Goal: Transaction & Acquisition: Purchase product/service

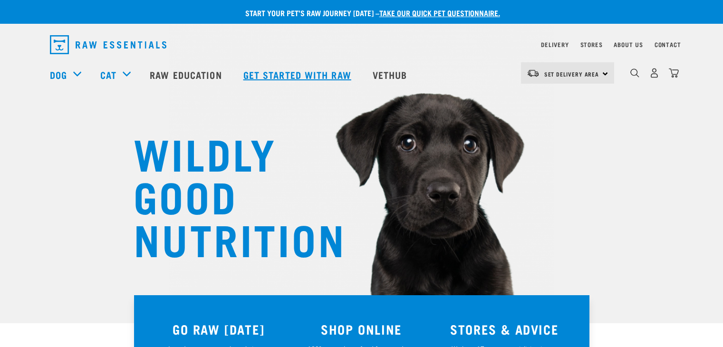
click at [253, 75] on link "Get started with Raw" at bounding box center [298, 75] width 129 height 38
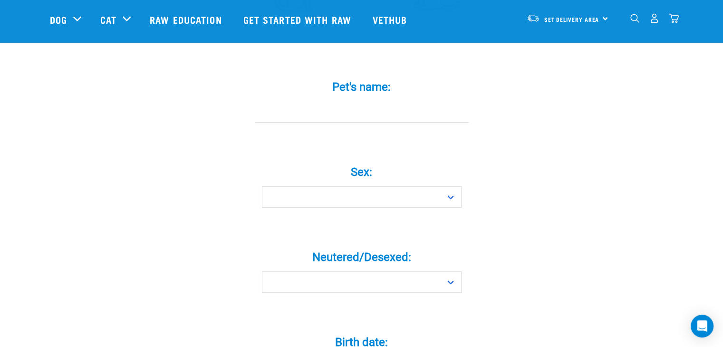
scroll to position [300, 0]
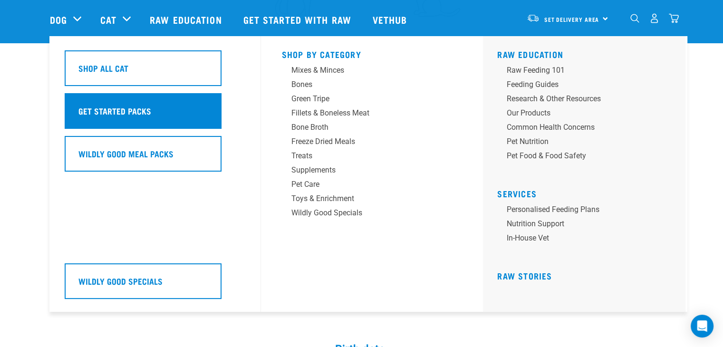
click at [139, 112] on h5 "Get Started Packs" at bounding box center [114, 111] width 73 height 12
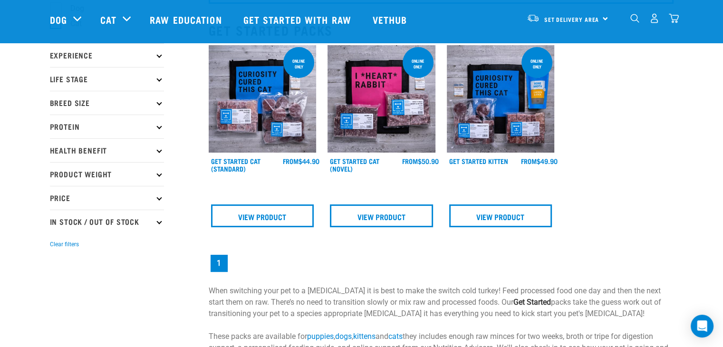
scroll to position [89, 0]
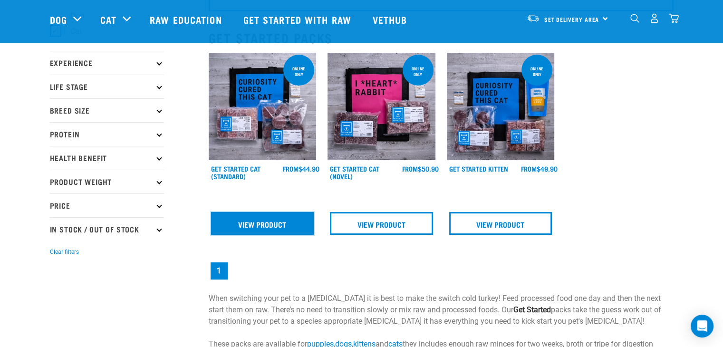
click at [275, 231] on link "View Product" at bounding box center [262, 223] width 103 height 23
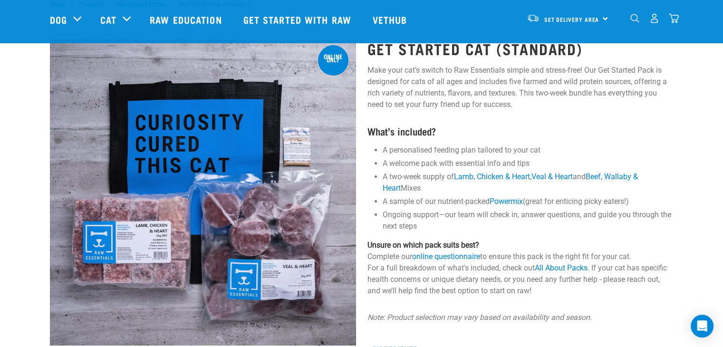
scroll to position [29, 0]
